Goal: Task Accomplishment & Management: Manage account settings

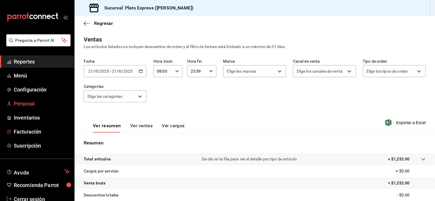
scroll to position [33, 0]
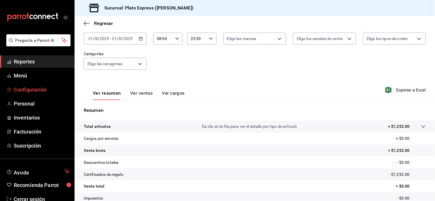
click at [31, 92] on span "Configuración" at bounding box center [42, 90] width 56 height 8
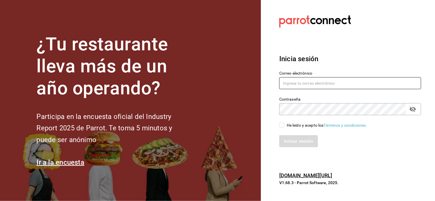
type input "grifitth@platoexpress.com"
click at [281, 125] on input "He leído y acepto los Términos y condiciones." at bounding box center [281, 125] width 5 height 5
checkbox input "true"
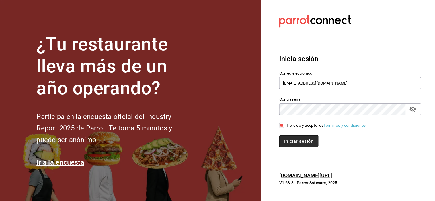
click at [291, 145] on button "Iniciar sesión" at bounding box center [298, 142] width 39 height 12
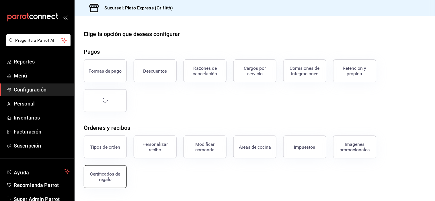
click at [98, 171] on button "Certificados de regalo" at bounding box center [105, 177] width 43 height 23
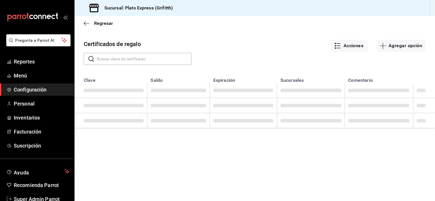
click at [165, 59] on input "text" at bounding box center [144, 58] width 95 height 11
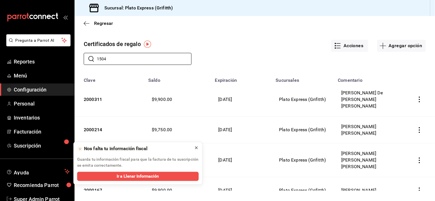
type input "1504"
click at [196, 148] on icon at bounding box center [196, 148] width 2 height 2
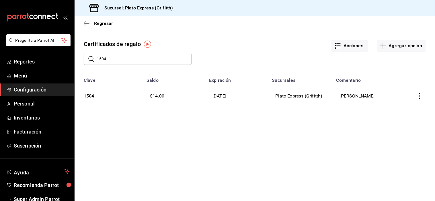
click at [422, 96] on icon "button" at bounding box center [419, 96] width 6 height 6
click at [406, 85] on li "Editar" at bounding box center [399, 82] width 51 height 14
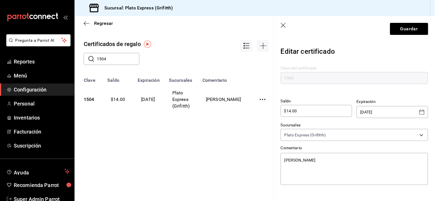
click at [320, 110] on input "$14.00" at bounding box center [316, 111] width 71 height 7
type textarea "x"
type input "$14.00"
type textarea "x"
type input "$14.00"
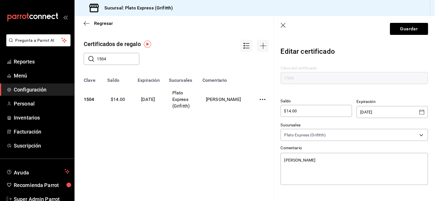
type textarea "x"
type input "$14.0"
type textarea "x"
type input "$14."
type textarea "x"
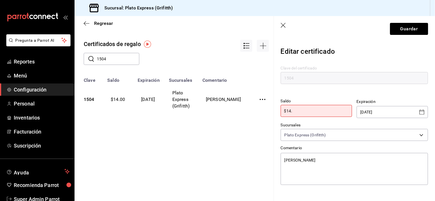
type input "$14.0"
type textarea "x"
type input "$14.00"
type textarea "x"
type input "$14.00"
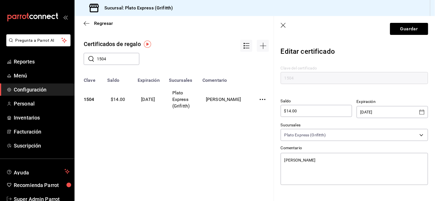
type textarea "x"
type input "$14.00"
type textarea "x"
type input "$14.0"
type textarea "x"
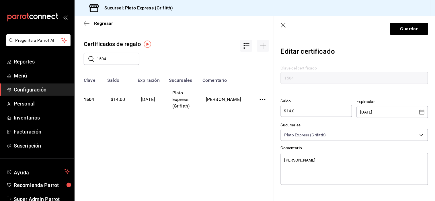
type input "$14."
type textarea "x"
type input "$14"
type textarea "x"
type input "$1"
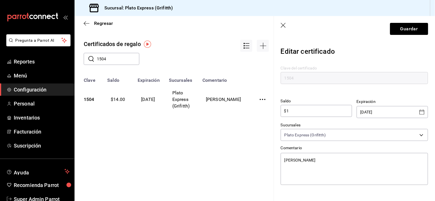
type textarea "x"
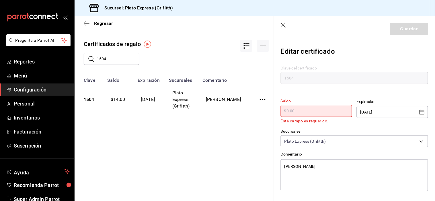
type textarea "x"
type input "$1"
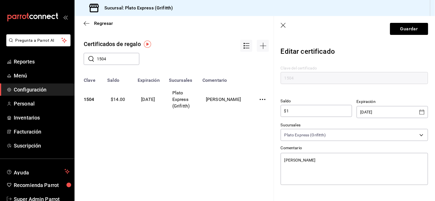
type textarea "x"
type input "$10"
type textarea "x"
type input "$100"
type textarea "x"
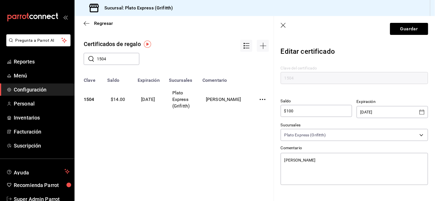
type input "$1,000"
type textarea "x"
type input "$10,000"
type textarea "x"
type input "$10,000"
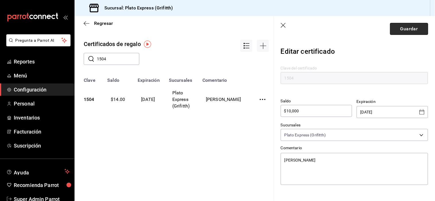
click at [391, 25] on button "Guardar" at bounding box center [409, 29] width 38 height 12
type textarea "x"
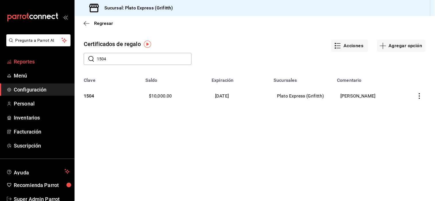
click at [27, 66] on link "Reportes" at bounding box center [37, 62] width 74 height 12
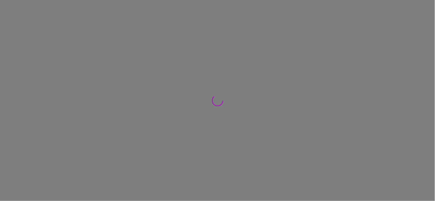
click at [27, 66] on div at bounding box center [217, 100] width 435 height 201
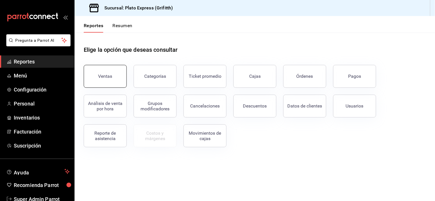
click at [98, 75] on button "Ventas" at bounding box center [105, 76] width 43 height 23
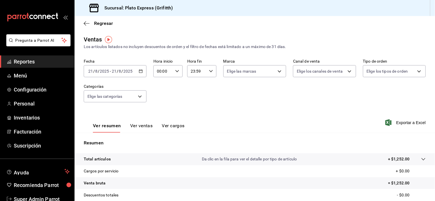
click at [176, 75] on div "00:00 Hora inicio" at bounding box center [167, 71] width 29 height 12
click at [156, 98] on div "00 01 02 03 04 05 06 07 08 09 10 11 12 13 14 15 16 17 18 19 20 21 22 23" at bounding box center [159, 102] width 14 height 46
click at [156, 98] on button "09" at bounding box center [160, 95] width 12 height 11
type input "09:00"
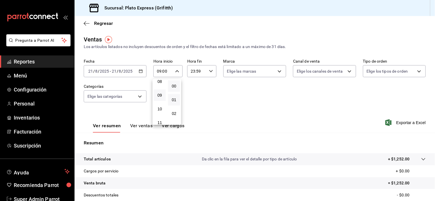
click at [173, 105] on button "01" at bounding box center [174, 99] width 12 height 11
click at [173, 90] on button "35" at bounding box center [174, 83] width 12 height 11
type input "09:35"
click at [137, 128] on div at bounding box center [217, 100] width 435 height 201
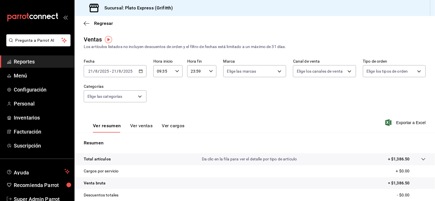
click at [137, 128] on button "Ver ventas" at bounding box center [141, 128] width 23 height 10
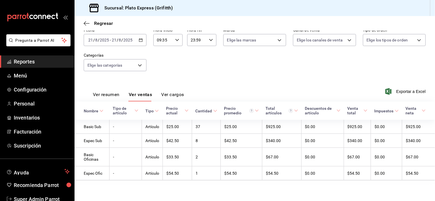
scroll to position [33, 0]
